Goal: Task Accomplishment & Management: Use online tool/utility

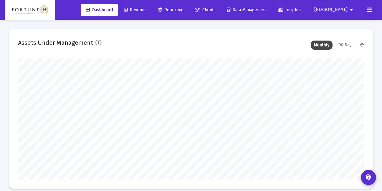
scroll to position [121, 185]
type input "[DATE]"
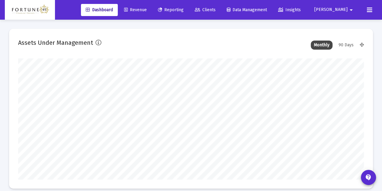
click at [184, 10] on span "Reporting" at bounding box center [171, 9] width 26 height 5
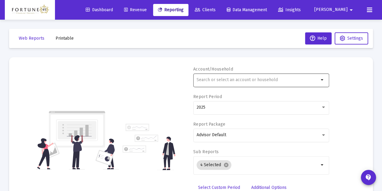
drag, startPoint x: 230, startPoint y: 89, endPoint x: 227, endPoint y: 84, distance: 5.9
click at [230, 89] on div "arrow_drop_down" at bounding box center [261, 82] width 136 height 19
click at [227, 84] on div at bounding box center [258, 79] width 122 height 15
